Goal: Task Accomplishment & Management: Manage account settings

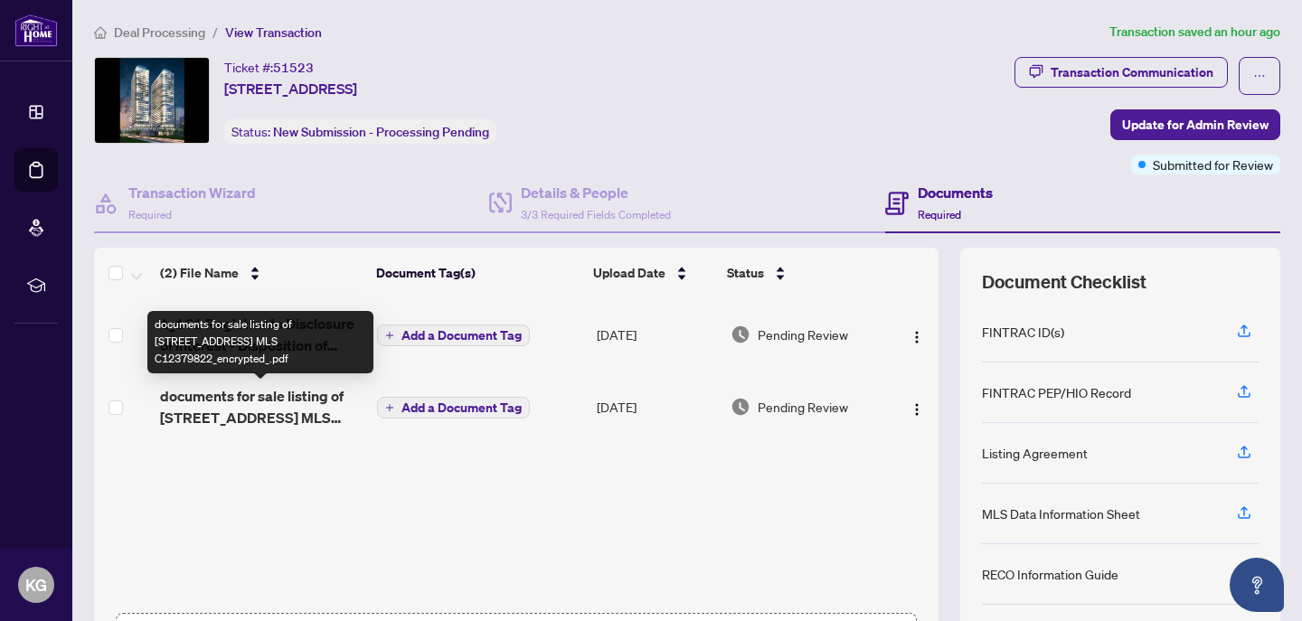
click at [237, 398] on span "documents for sale listing of [STREET_ADDRESS] MLS C12379822_encrypted_.pdf" at bounding box center [261, 406] width 202 height 43
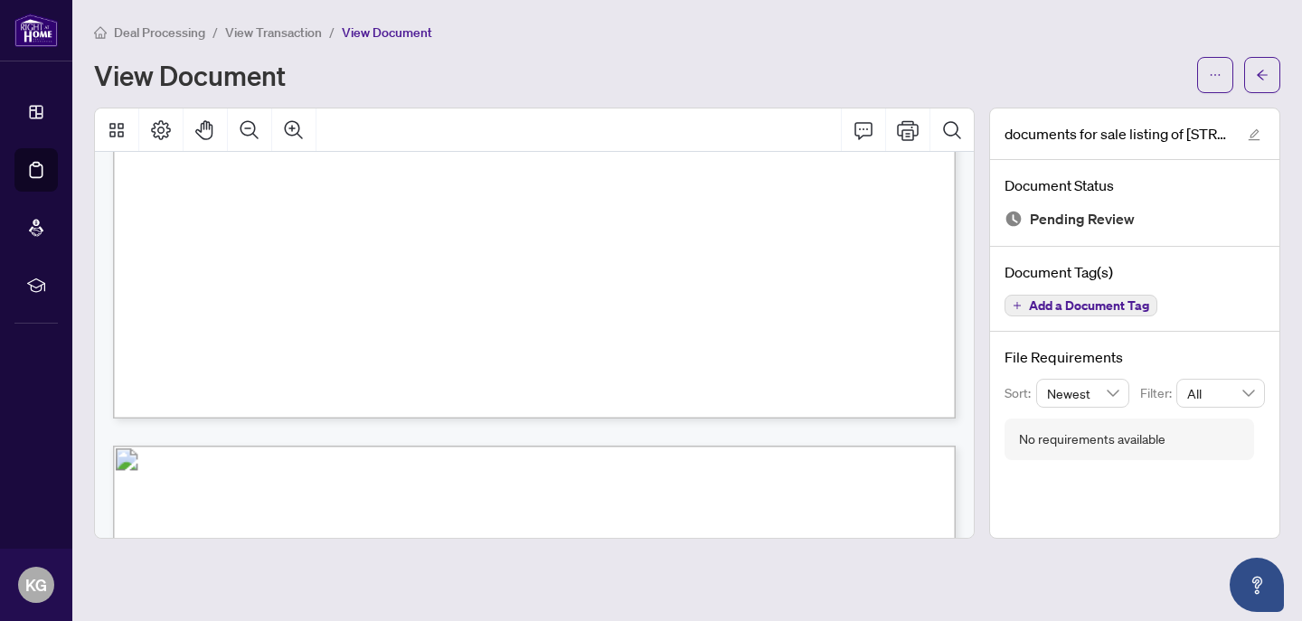
scroll to position [8170, 0]
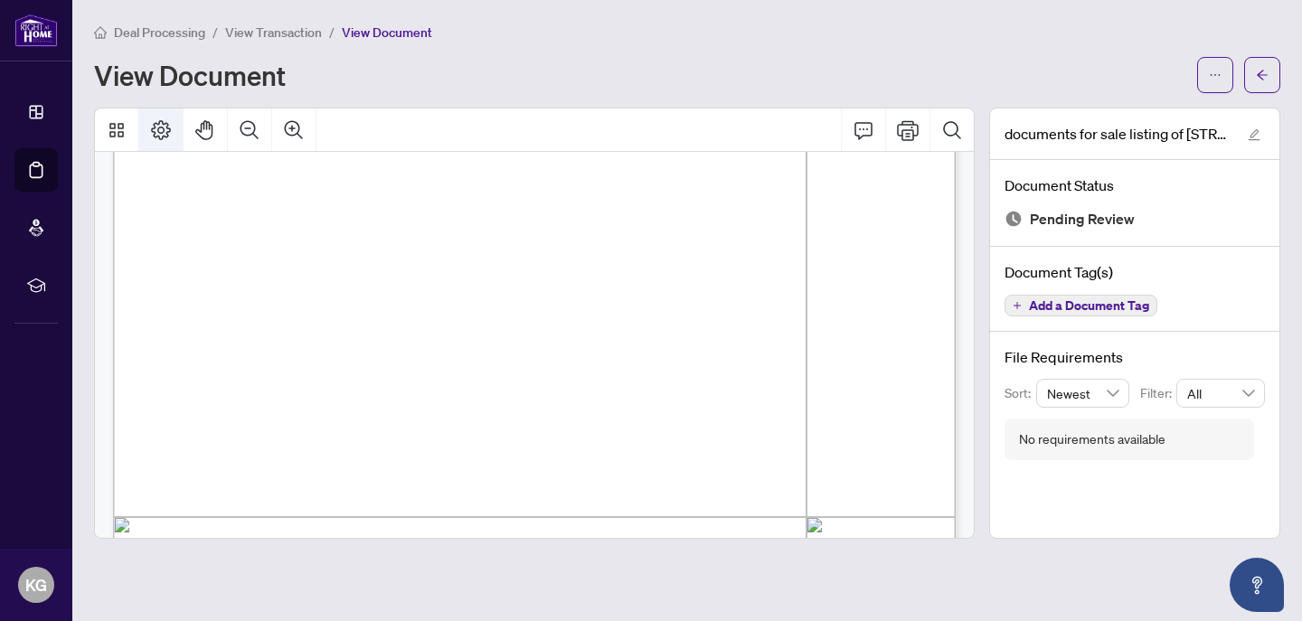
click at [166, 127] on icon "Page Layout" at bounding box center [161, 130] width 20 height 20
click at [115, 131] on icon "Thumbnails" at bounding box center [116, 130] width 14 height 14
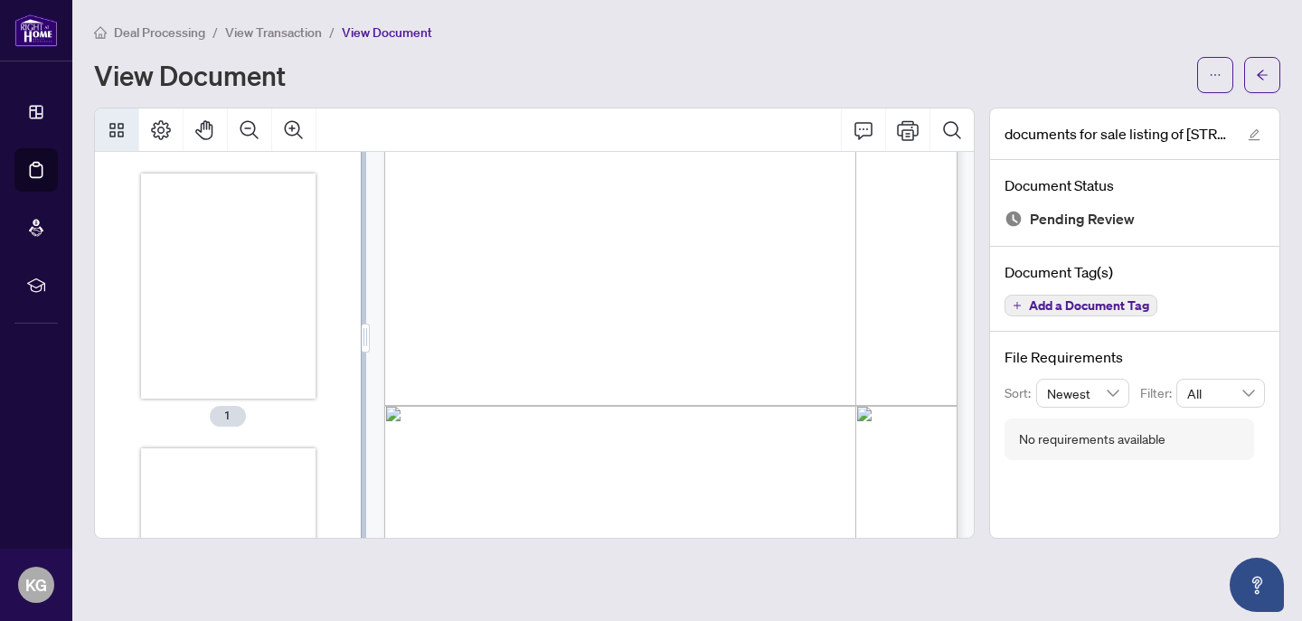
scroll to position [1834, 0]
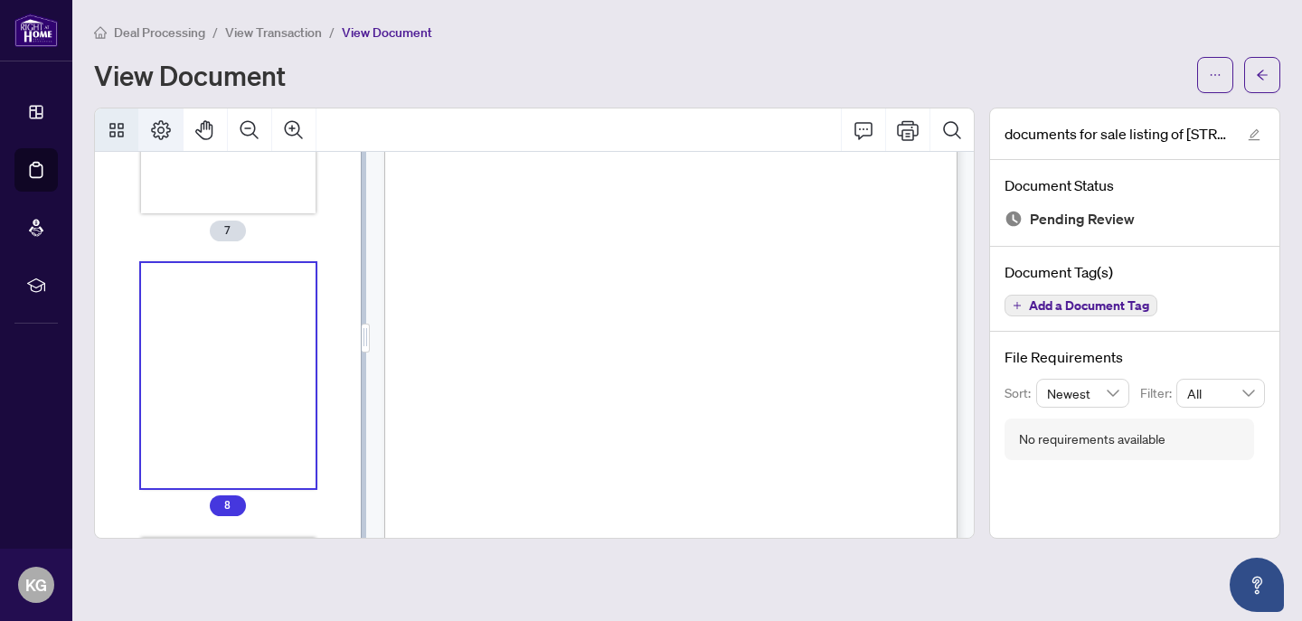
click at [161, 127] on icon "Page Layout" at bounding box center [161, 130] width 22 height 22
click at [1215, 67] on span "button" at bounding box center [1215, 75] width 13 height 29
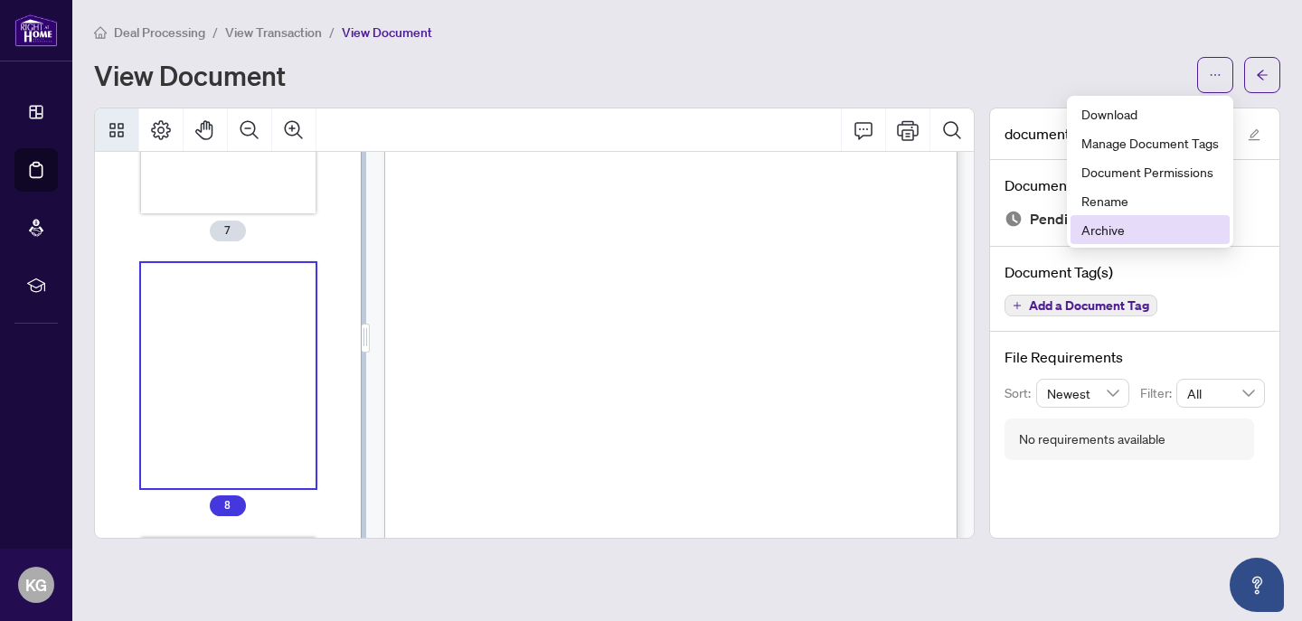
click at [1119, 231] on span "Archive" at bounding box center [1149, 230] width 137 height 20
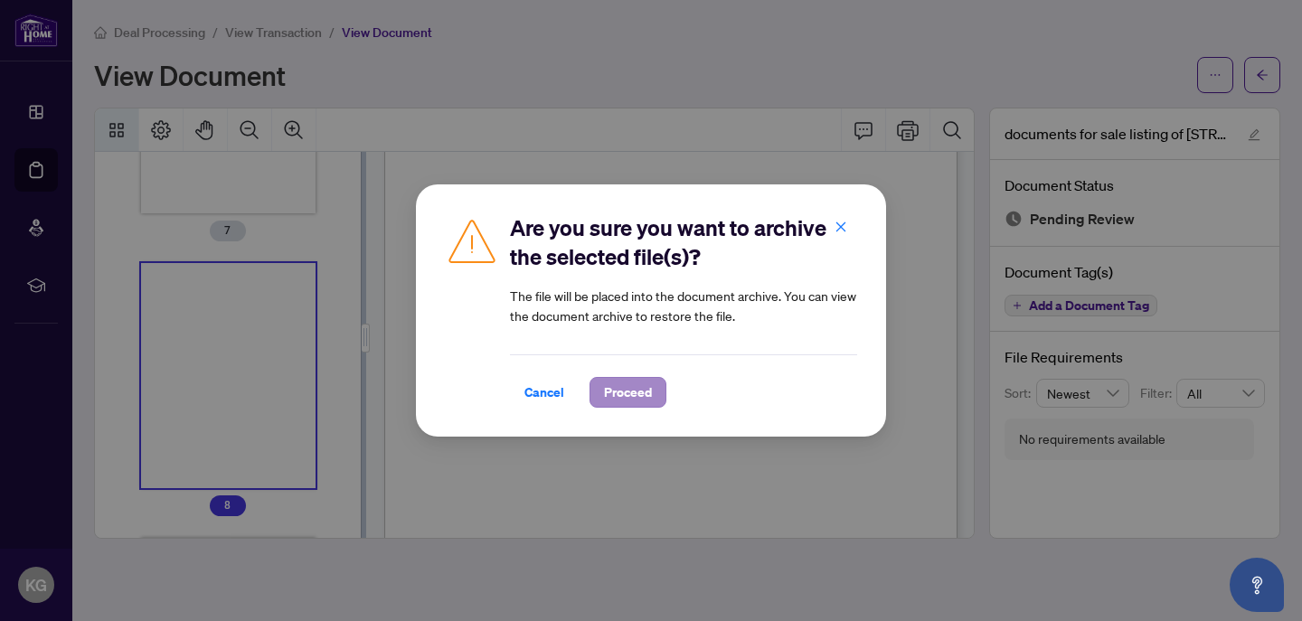
click at [639, 392] on span "Proceed" at bounding box center [628, 392] width 48 height 29
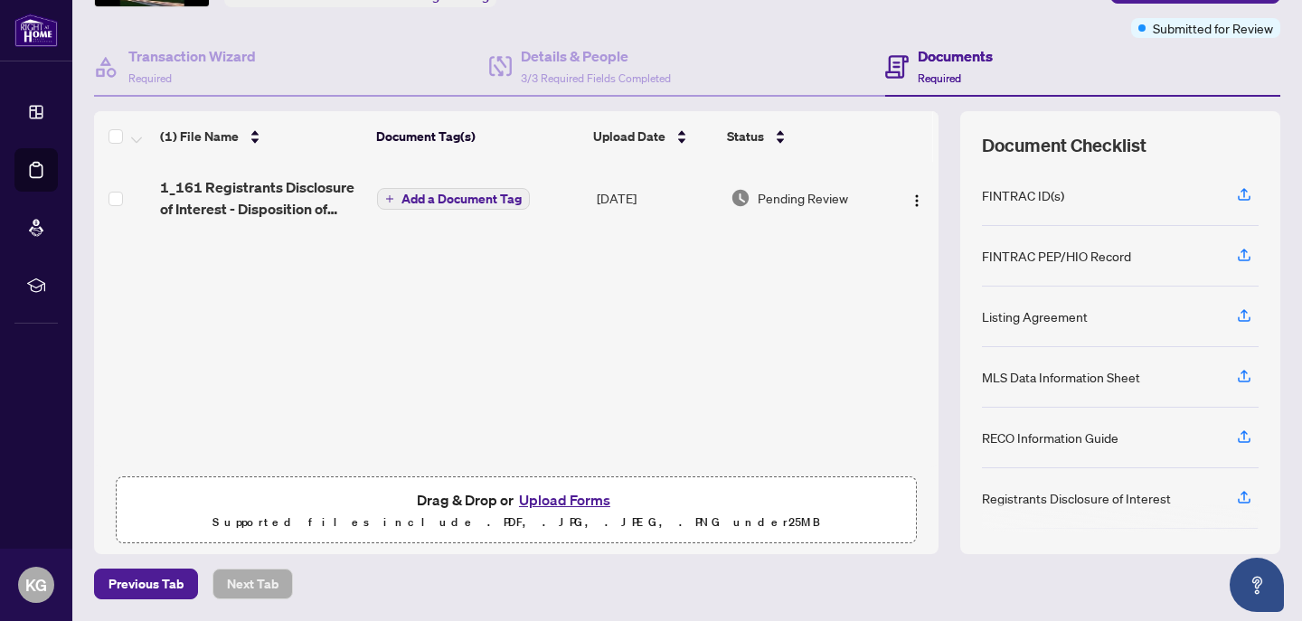
scroll to position [136, 0]
click at [571, 497] on button "Upload Forms" at bounding box center [564, 501] width 102 height 24
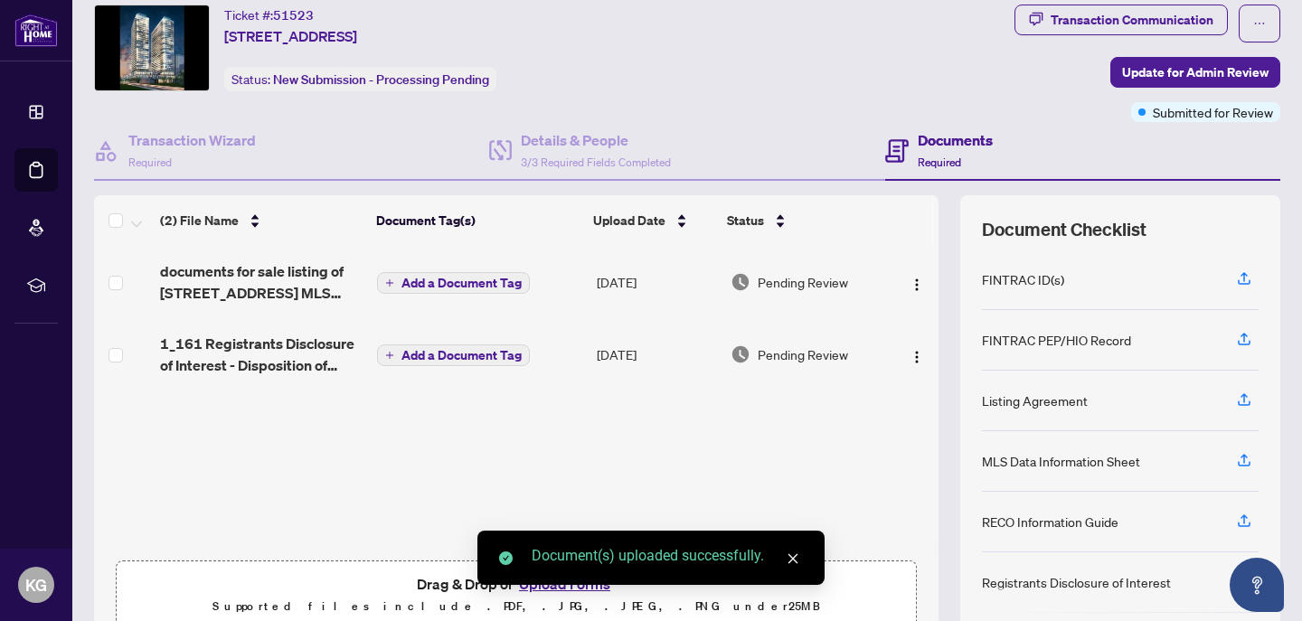
scroll to position [18, 0]
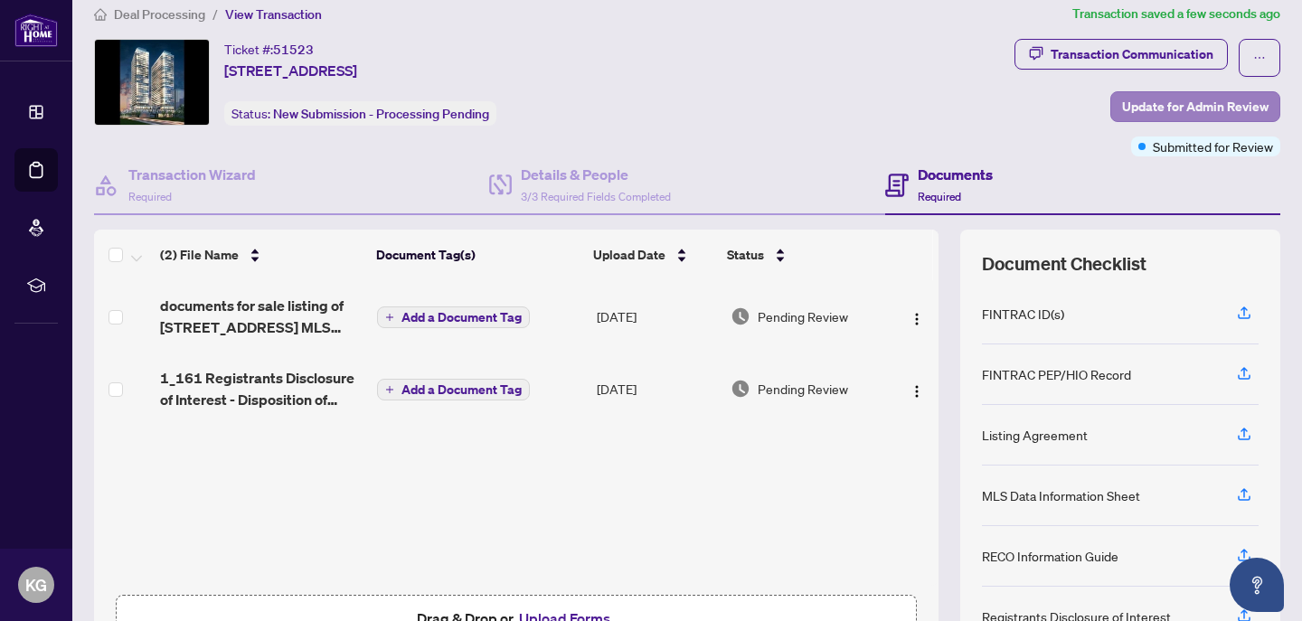
click at [1191, 103] on span "Update for Admin Review" at bounding box center [1195, 106] width 146 height 29
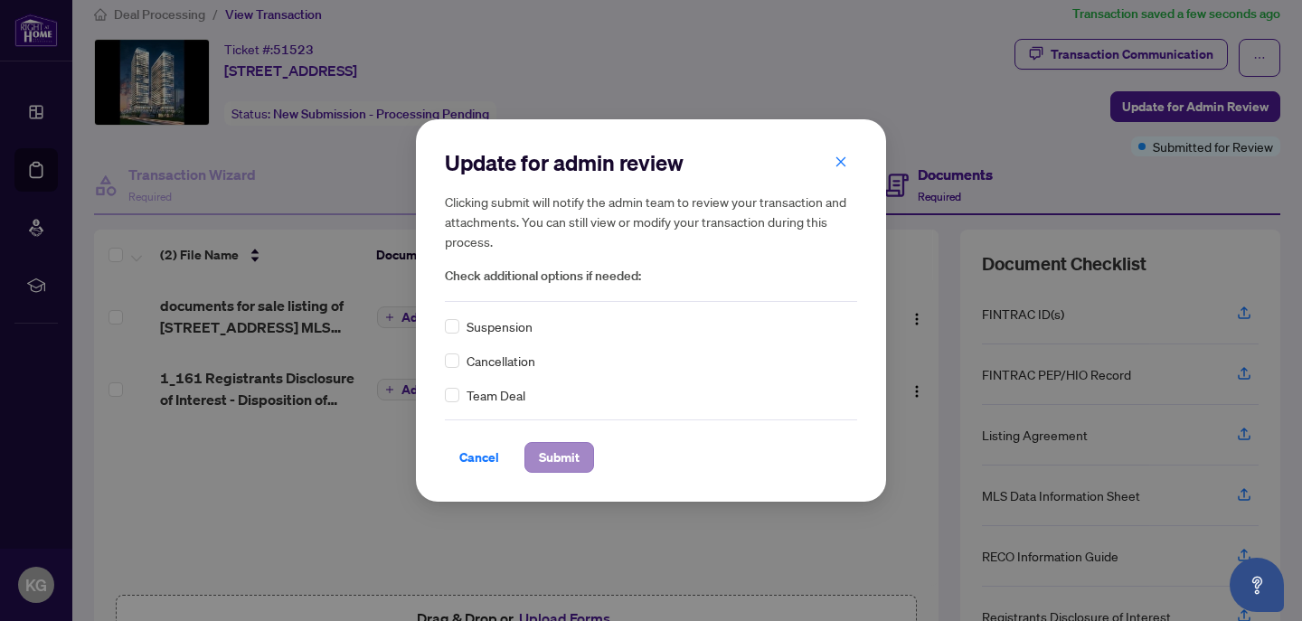
click at [551, 458] on span "Submit" at bounding box center [559, 457] width 41 height 29
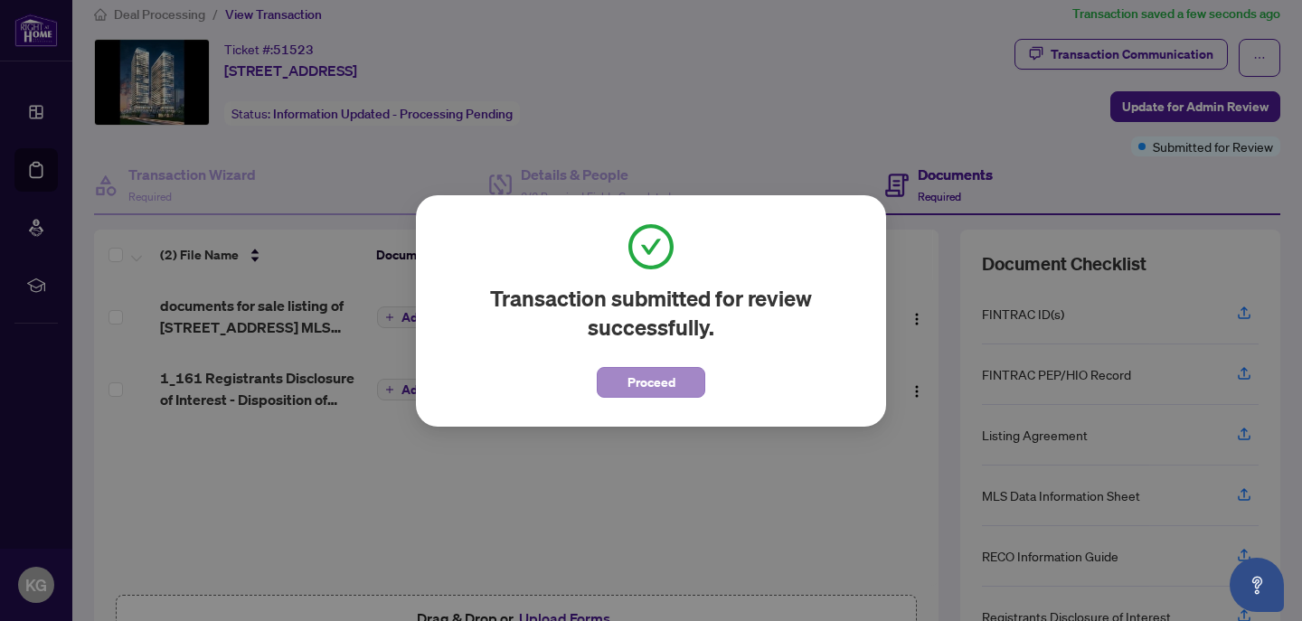
click at [663, 375] on span "Proceed" at bounding box center [651, 382] width 48 height 29
